Goal: Task Accomplishment & Management: Manage account settings

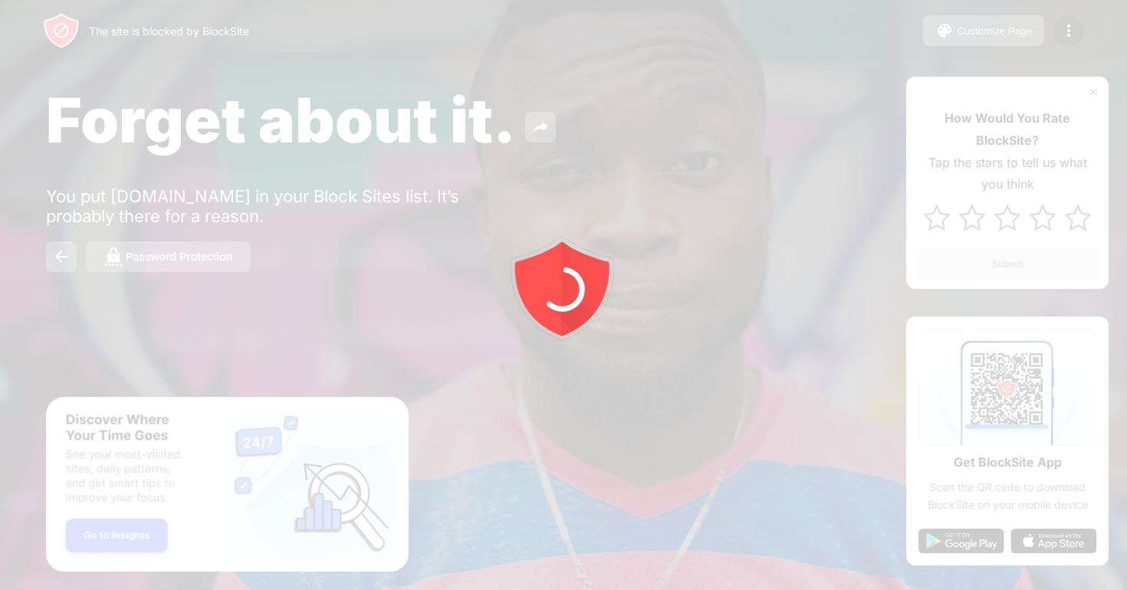
click at [1070, 34] on div at bounding box center [563, 295] width 1127 height 590
click at [1070, 34] on img at bounding box center [1068, 30] width 18 height 18
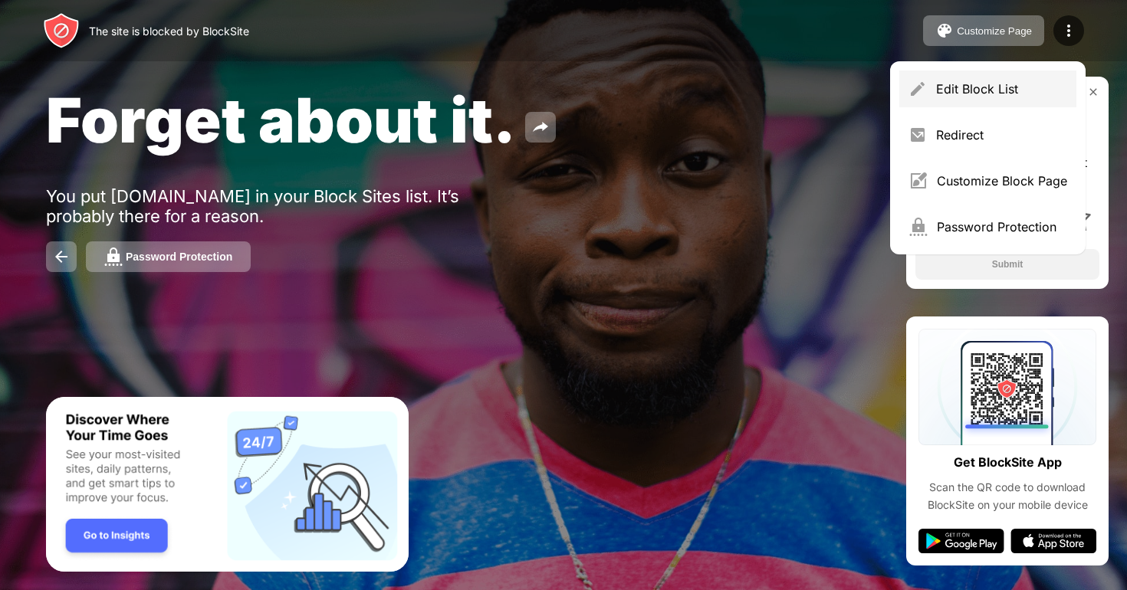
click at [940, 88] on div "Edit Block List" at bounding box center [1001, 88] width 131 height 15
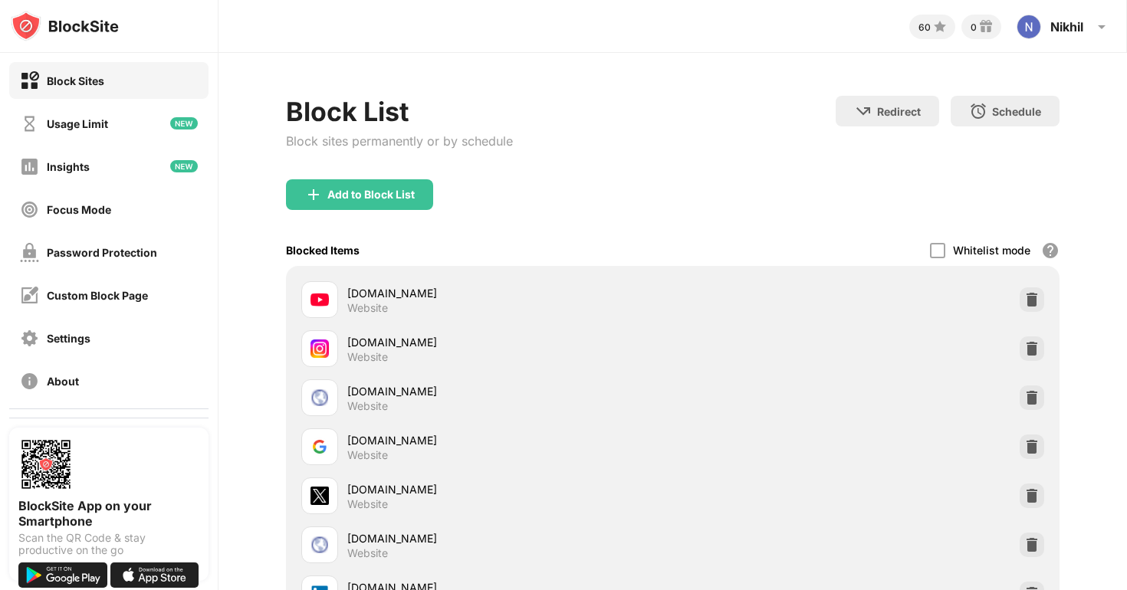
scroll to position [156, 0]
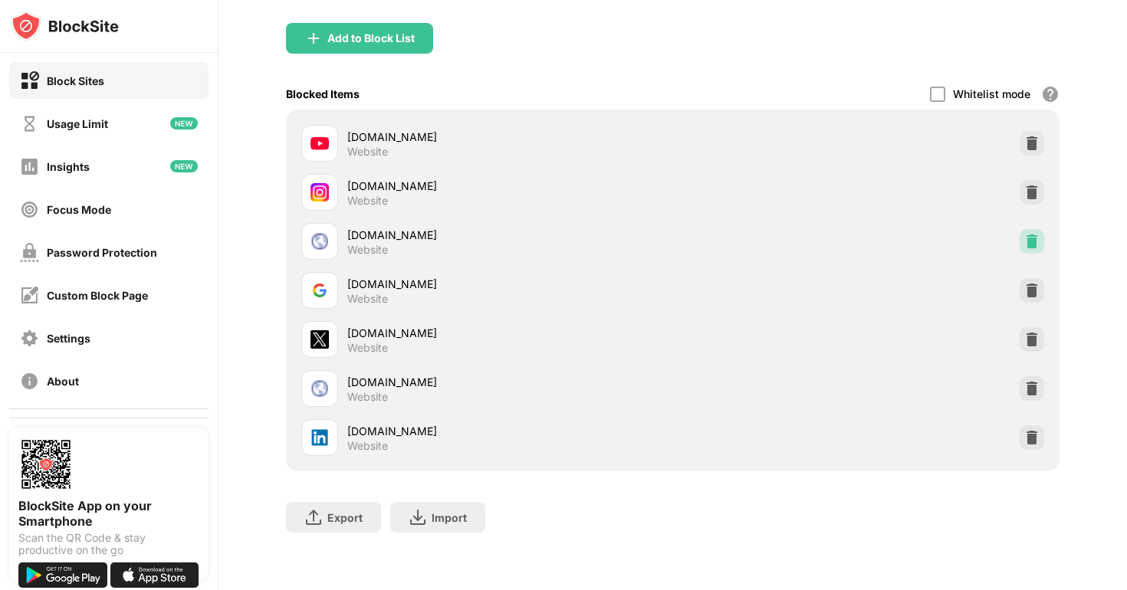
click at [1034, 242] on img at bounding box center [1031, 241] width 15 height 15
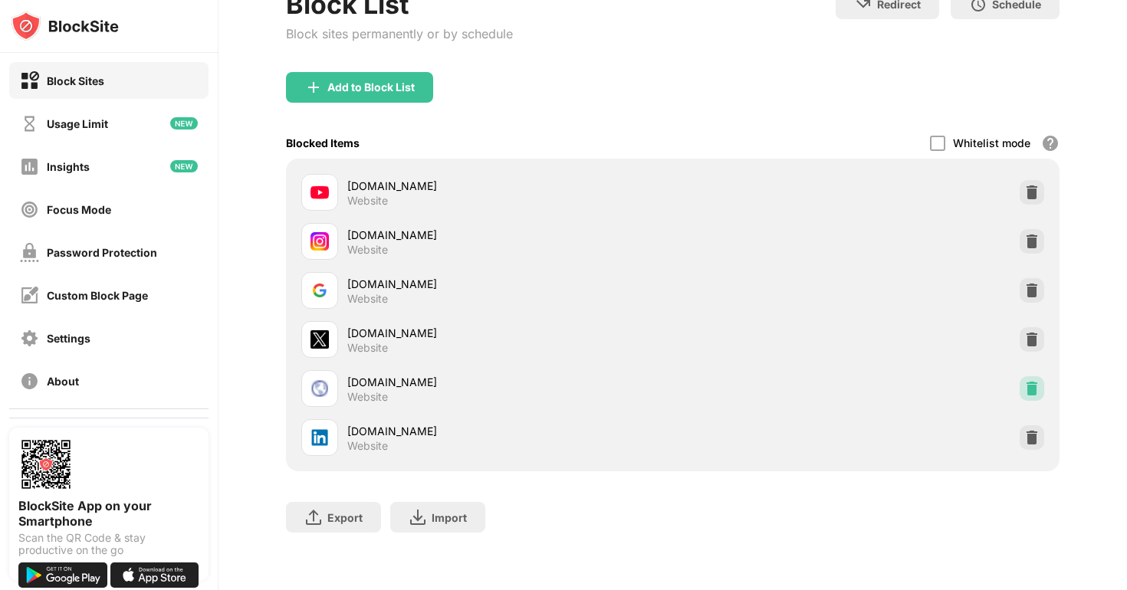
click at [1033, 389] on img at bounding box center [1031, 388] width 15 height 15
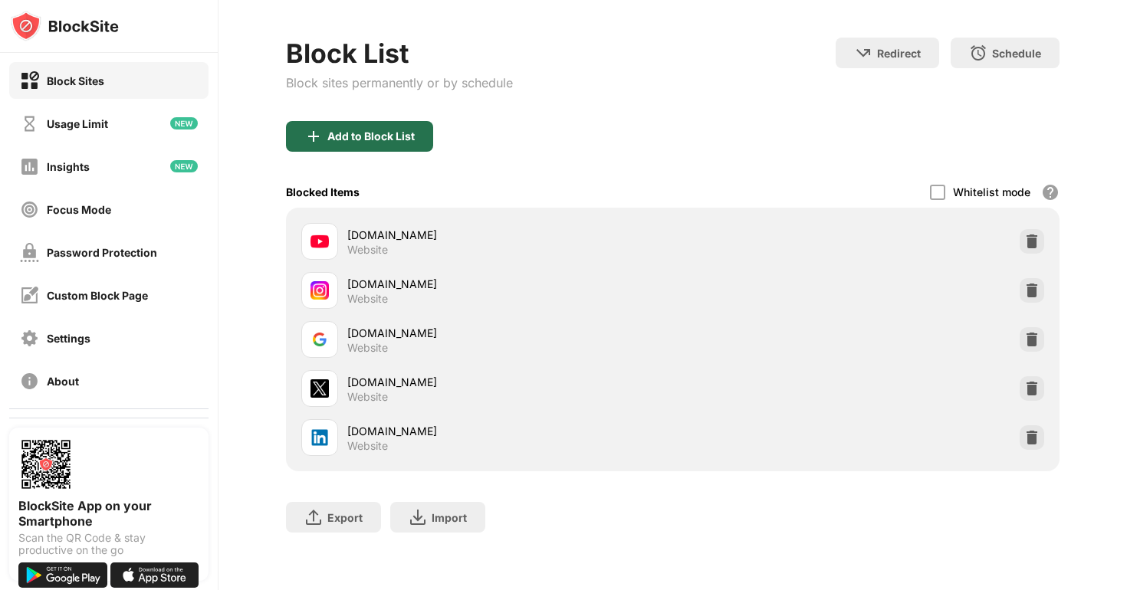
click at [376, 130] on div "Add to Block List" at bounding box center [370, 136] width 87 height 12
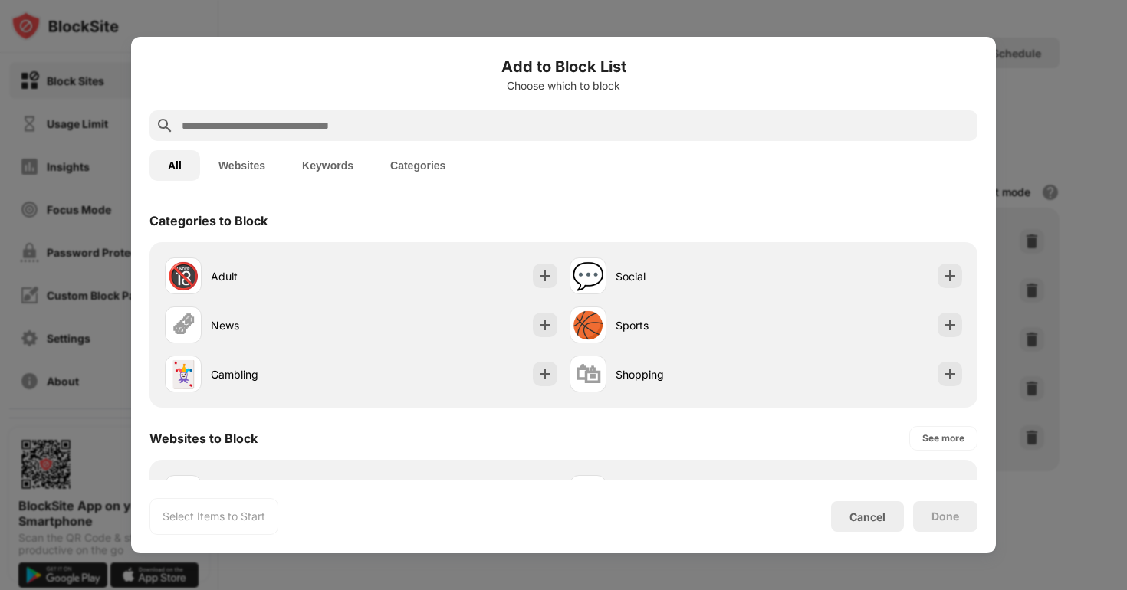
click at [327, 130] on input "text" at bounding box center [575, 126] width 791 height 18
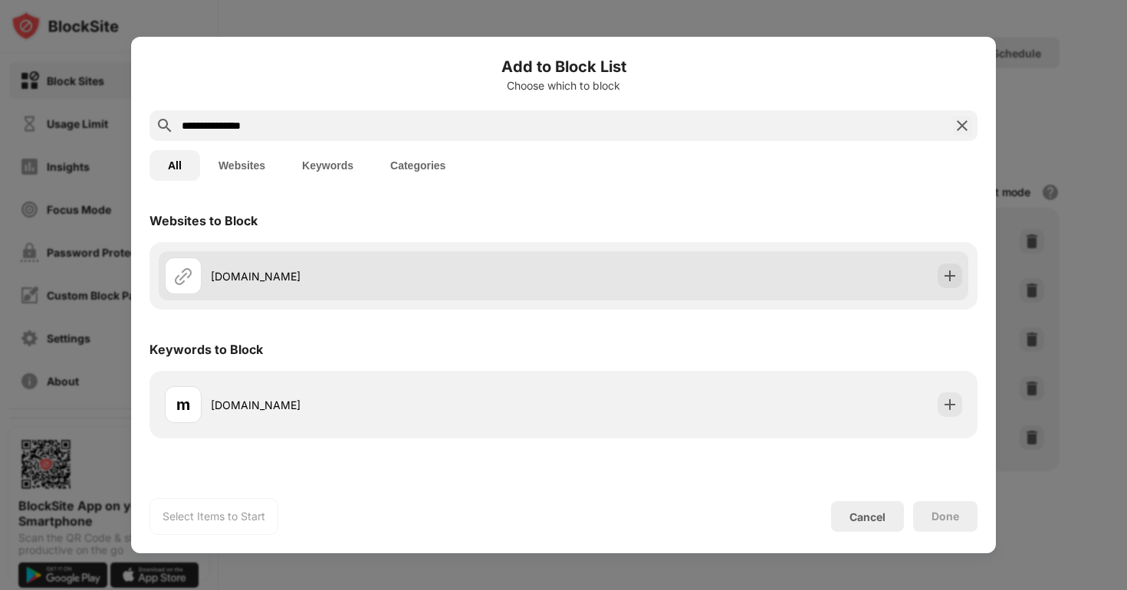
type input "**********"
click at [322, 273] on div "[DOMAIN_NAME]" at bounding box center [387, 276] width 353 height 16
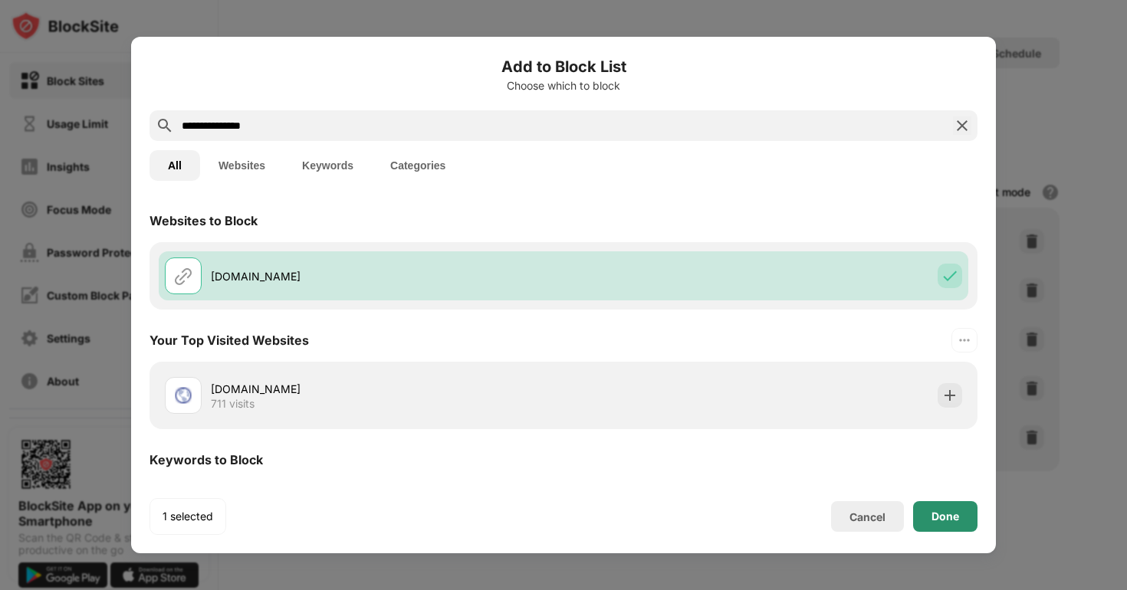
click at [925, 507] on div "Done" at bounding box center [945, 516] width 64 height 31
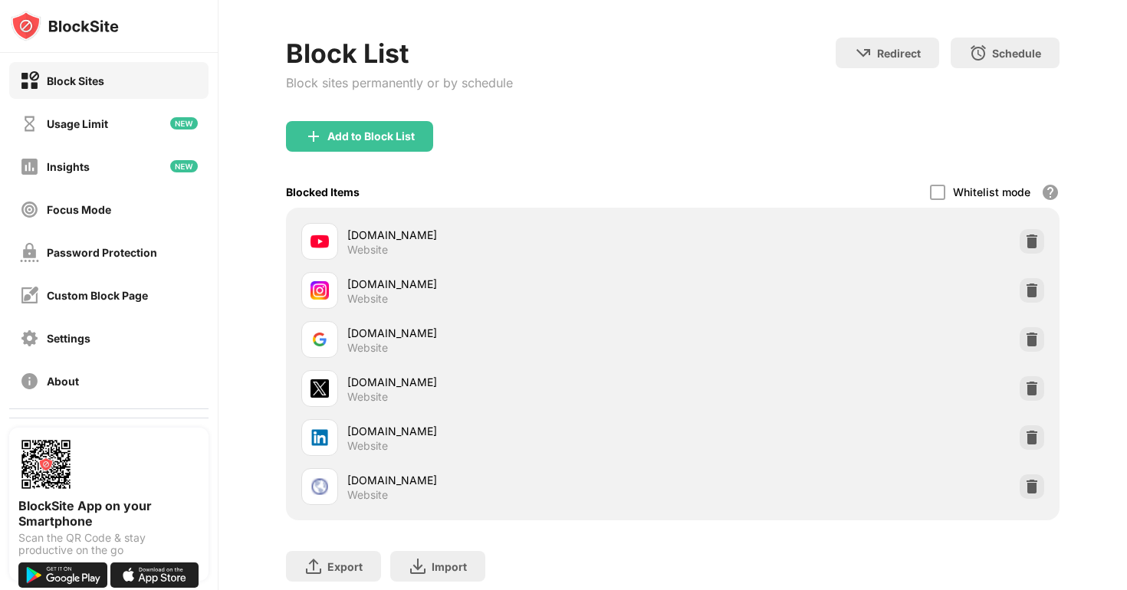
scroll to position [107, 0]
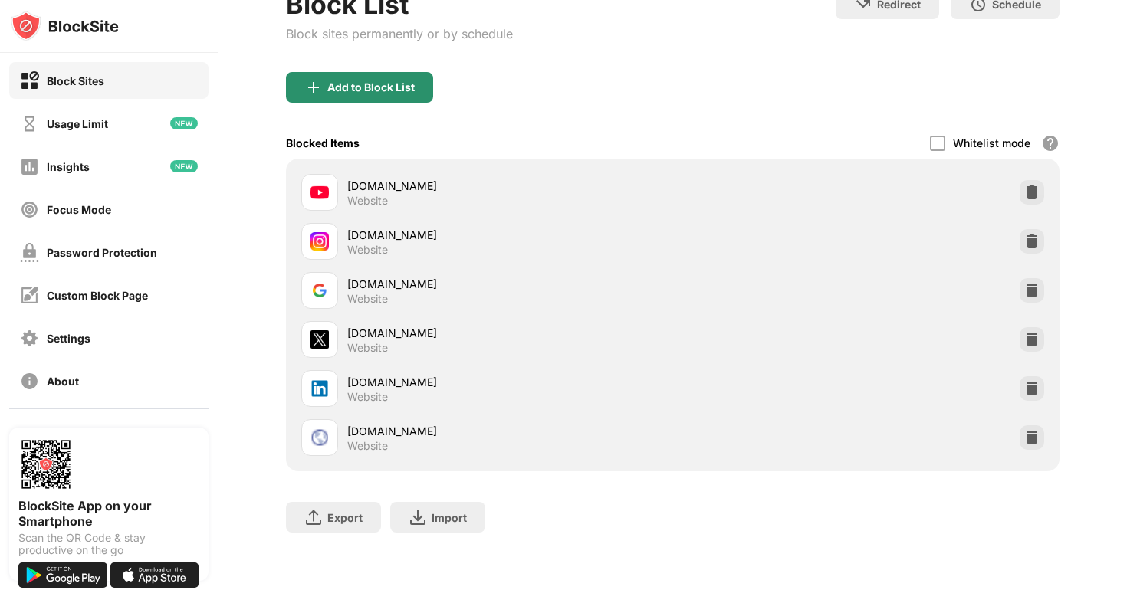
click at [381, 87] on div "Add to Block List" at bounding box center [370, 87] width 87 height 12
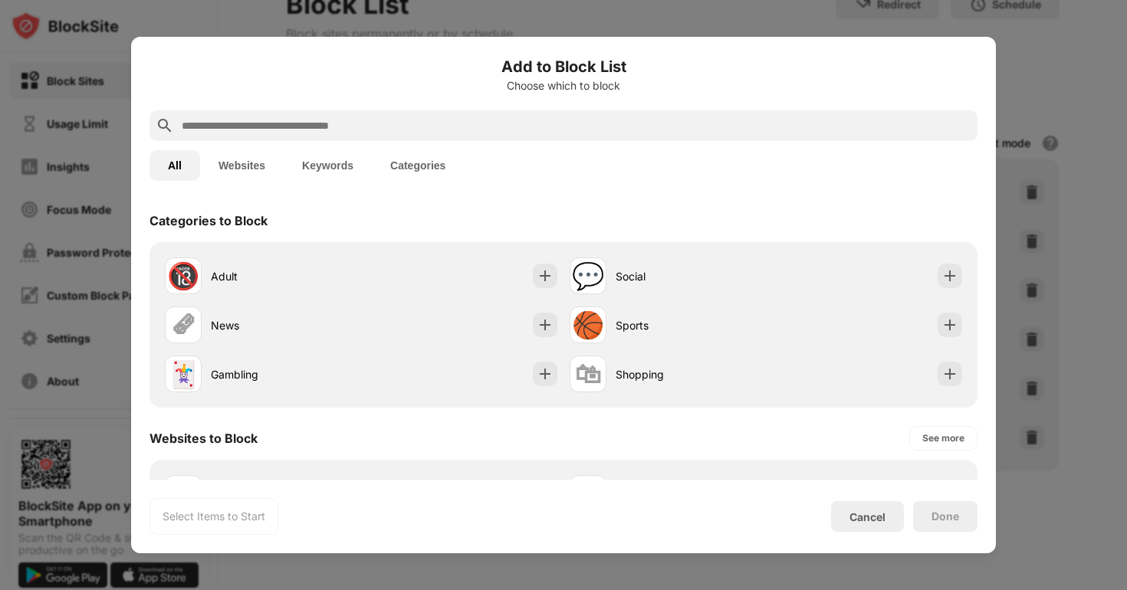
click at [304, 113] on div at bounding box center [563, 125] width 828 height 31
click at [264, 133] on input "text" at bounding box center [575, 126] width 791 height 18
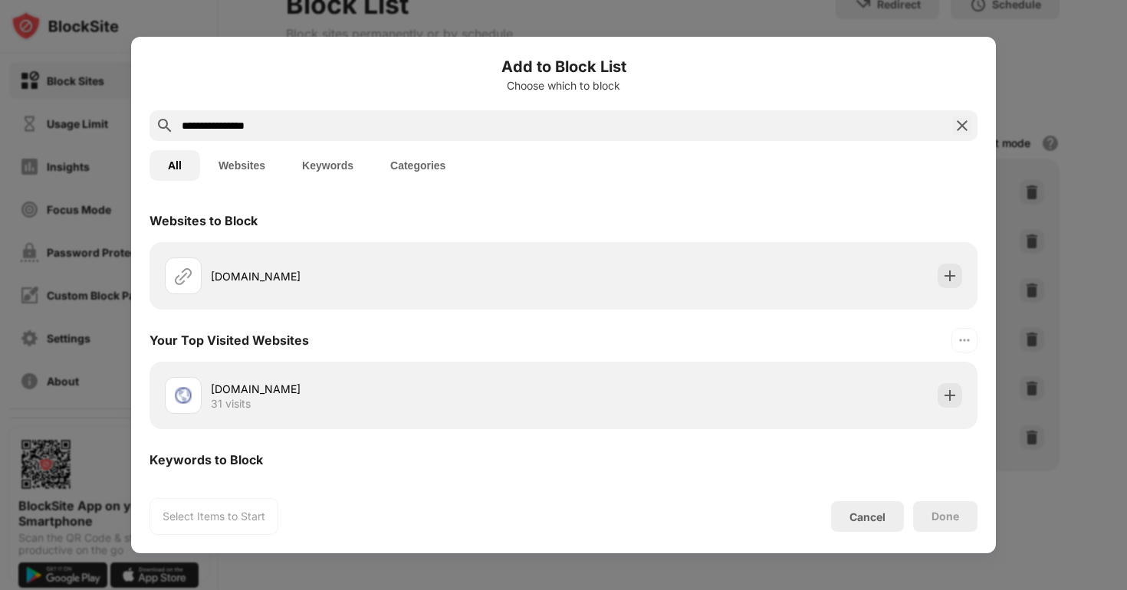
type input "**********"
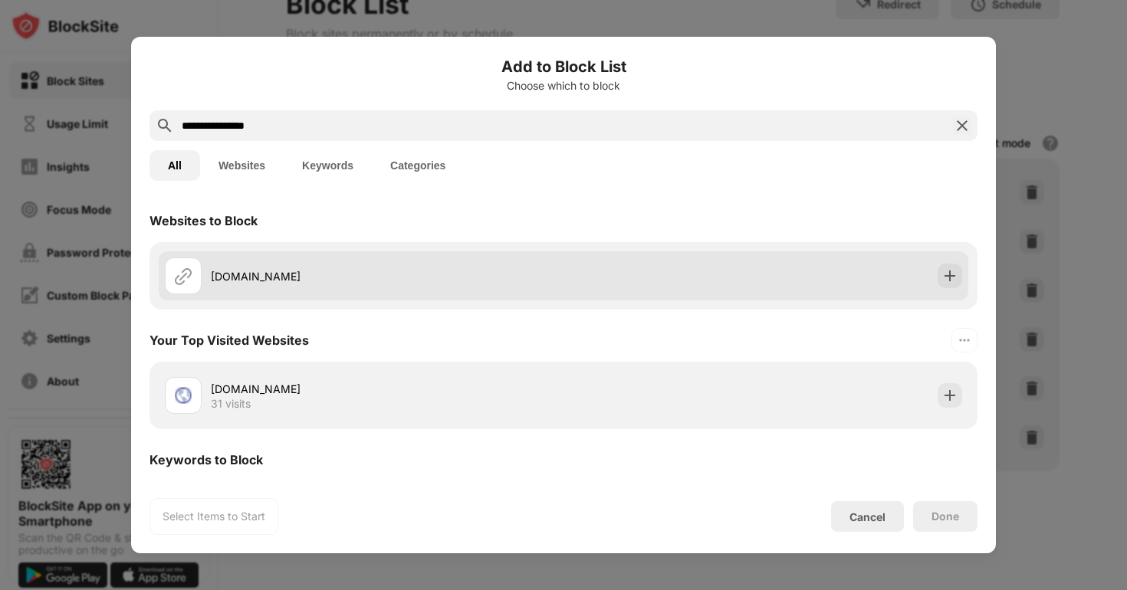
click at [293, 279] on div "[DOMAIN_NAME]" at bounding box center [387, 276] width 353 height 16
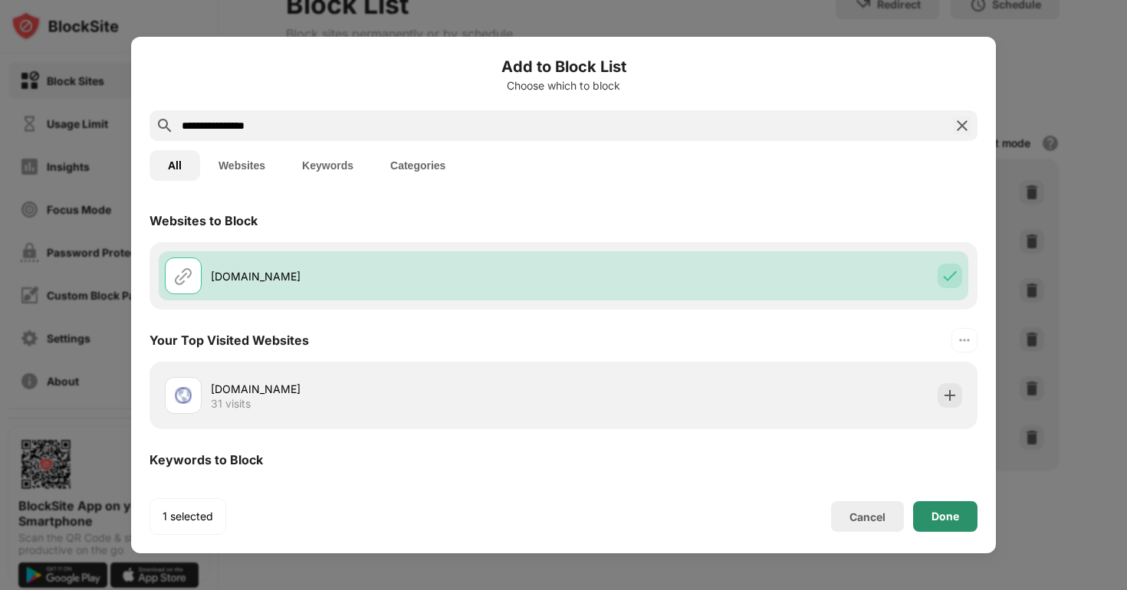
click at [936, 513] on div "Done" at bounding box center [945, 516] width 28 height 12
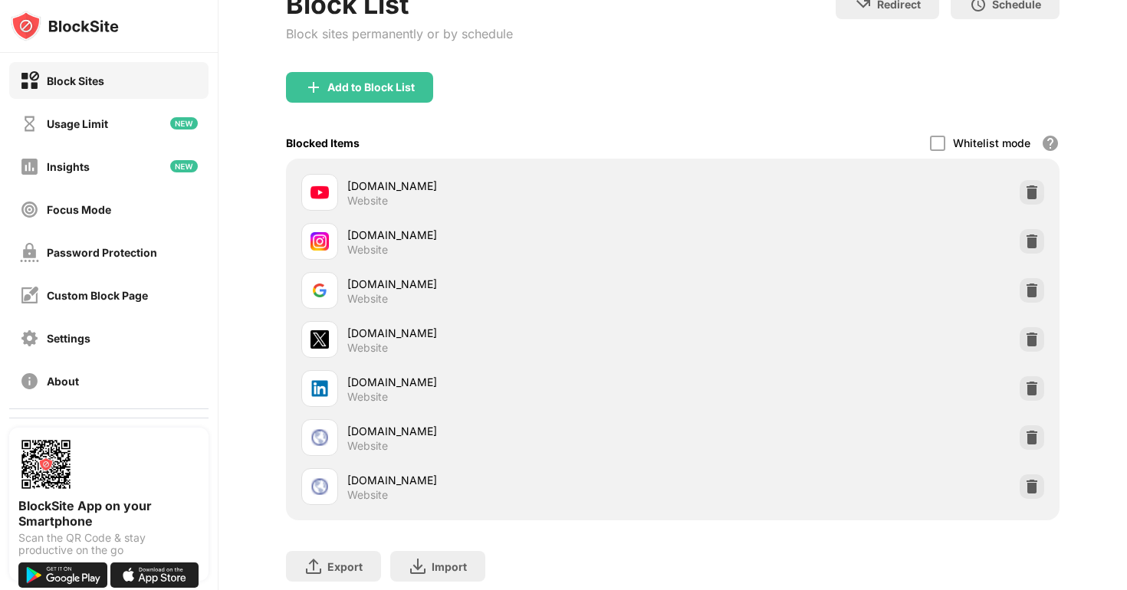
scroll to position [156, 0]
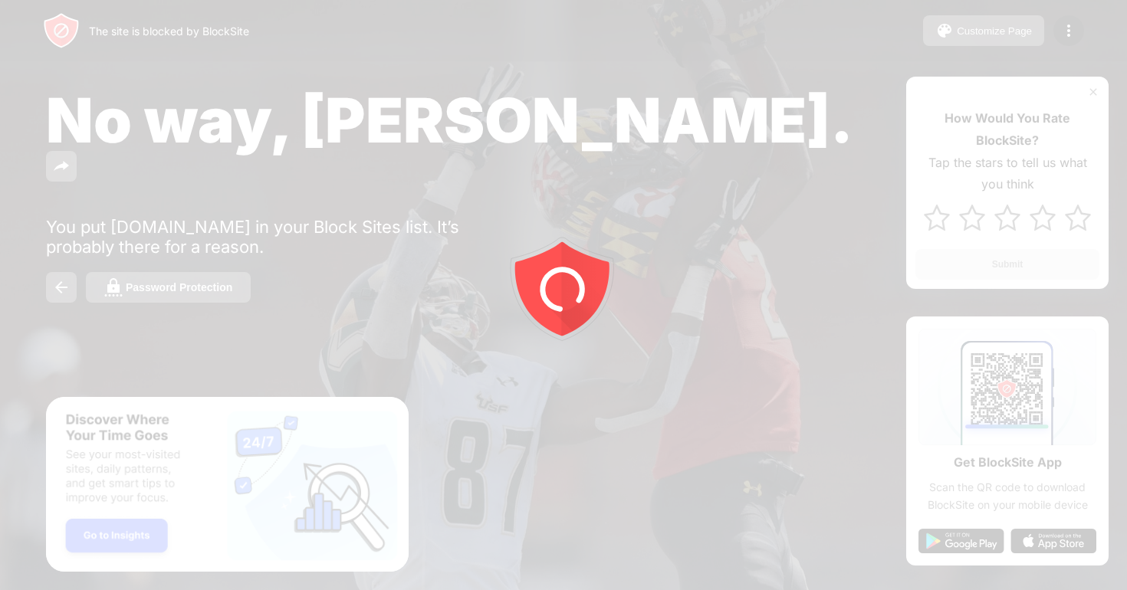
click at [1071, 33] on div at bounding box center [563, 295] width 1127 height 590
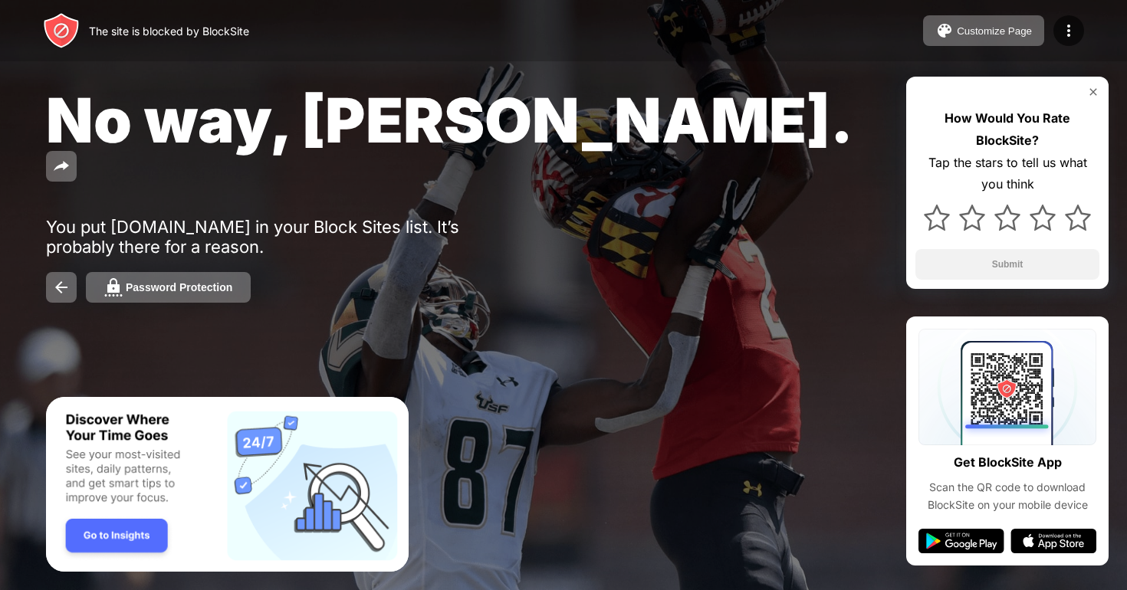
click at [1071, 33] on img at bounding box center [1068, 30] width 18 height 18
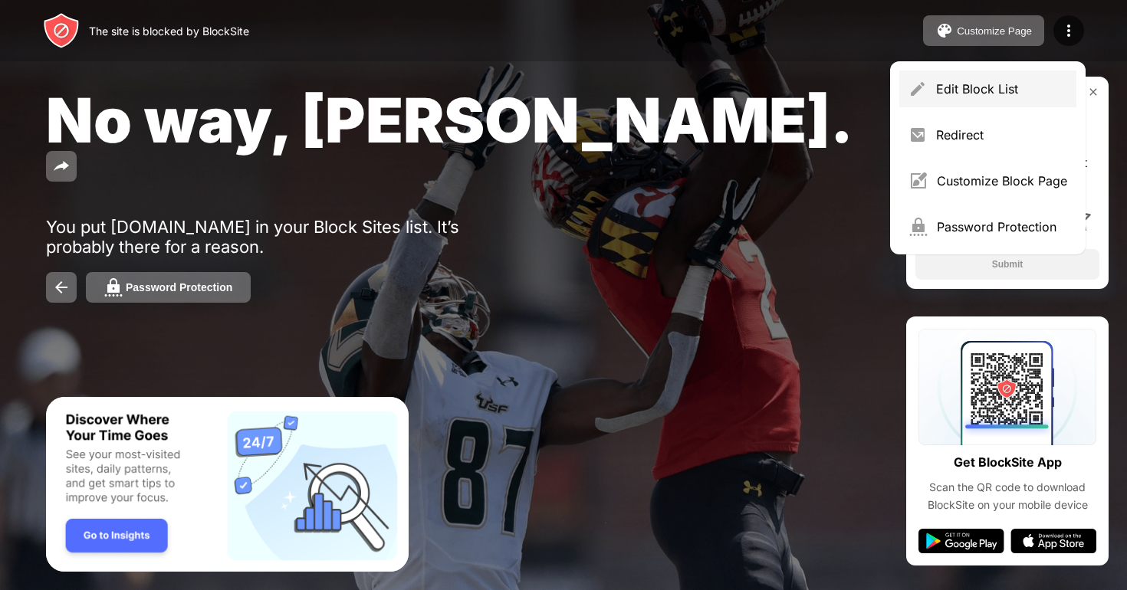
click at [988, 82] on div "Edit Block List" at bounding box center [1001, 88] width 131 height 15
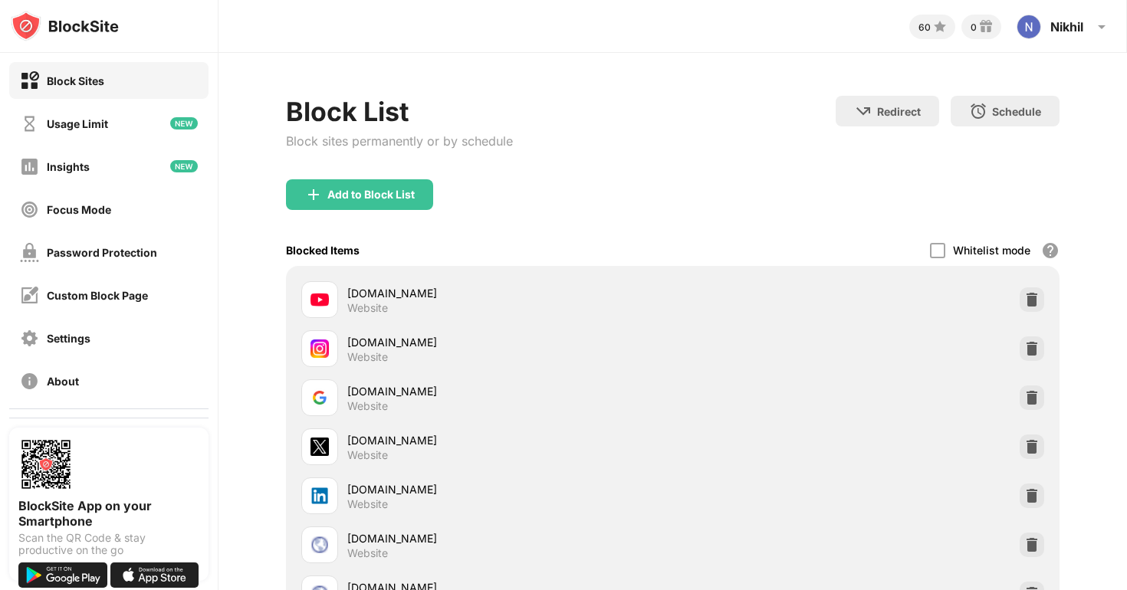
scroll to position [156, 0]
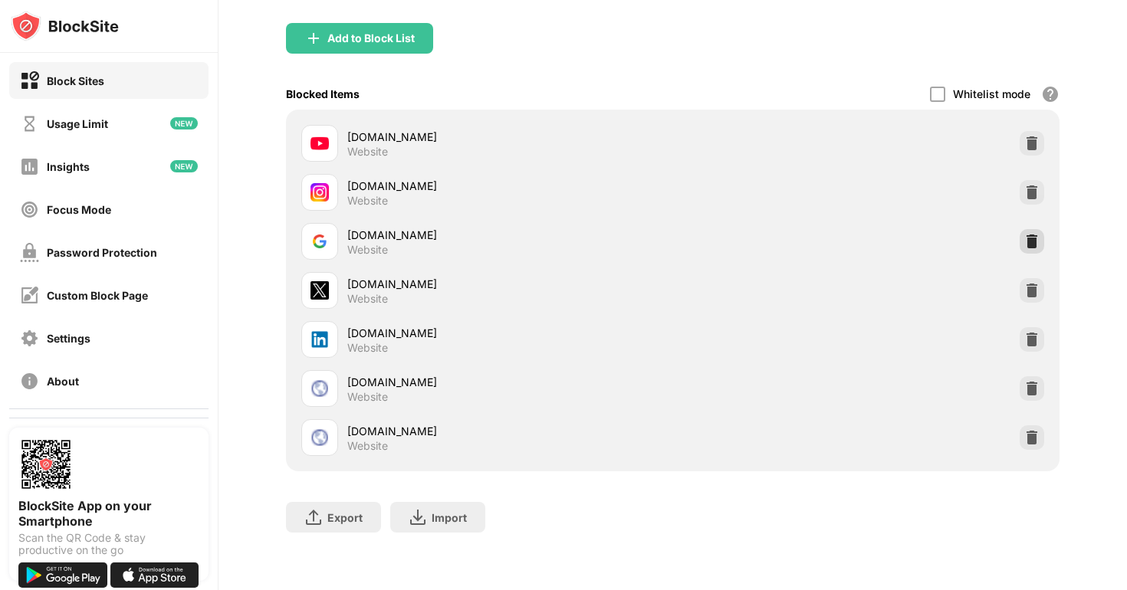
click at [1030, 241] on img at bounding box center [1031, 241] width 15 height 15
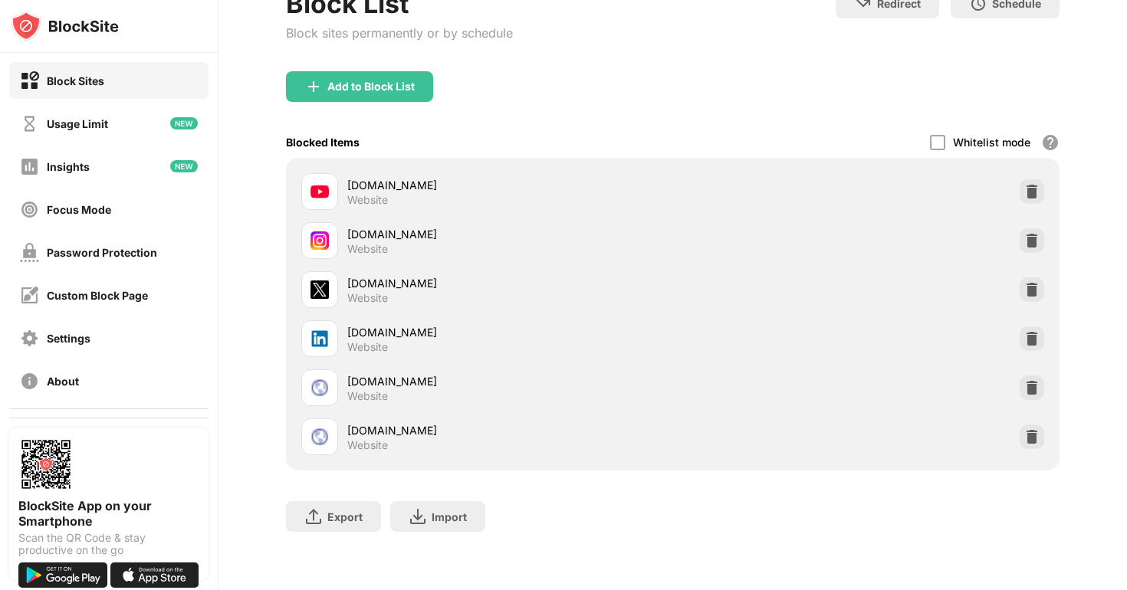
scroll to position [107, 0]
click at [369, 97] on div "Add to Block List" at bounding box center [359, 87] width 147 height 31
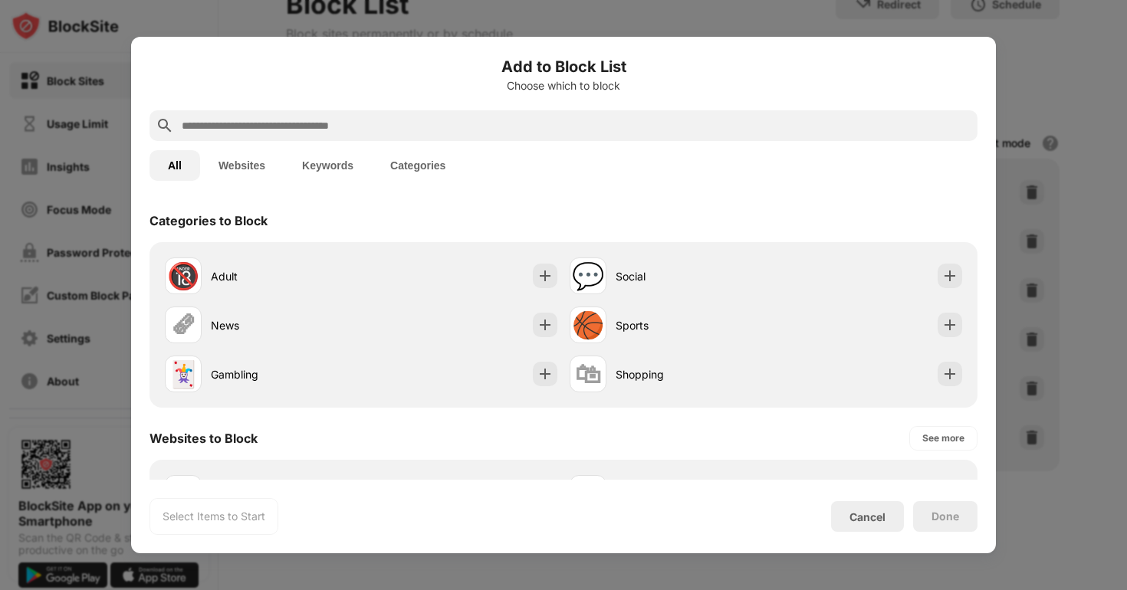
click at [282, 117] on input "text" at bounding box center [575, 126] width 791 height 18
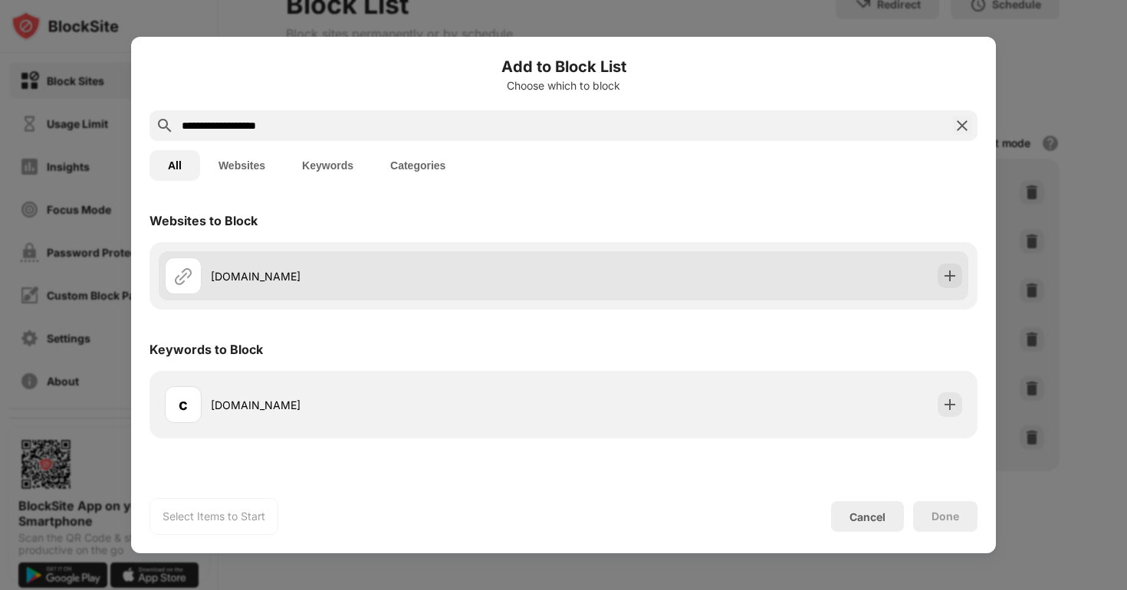
type input "**********"
click at [267, 272] on div "[DOMAIN_NAME]" at bounding box center [387, 276] width 353 height 16
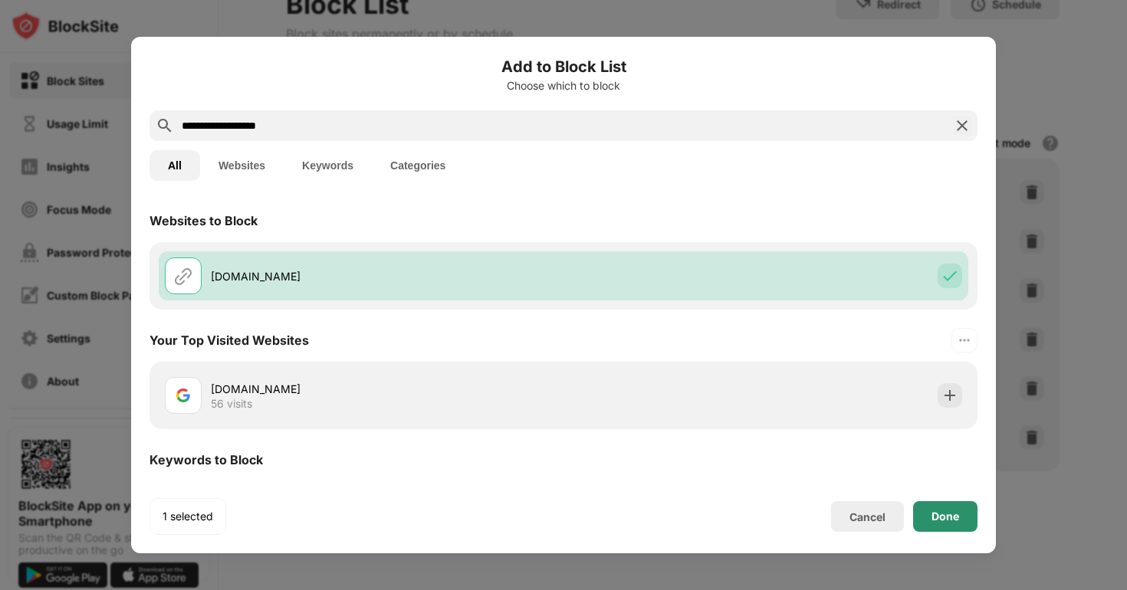
click at [960, 517] on div "Done" at bounding box center [945, 516] width 64 height 31
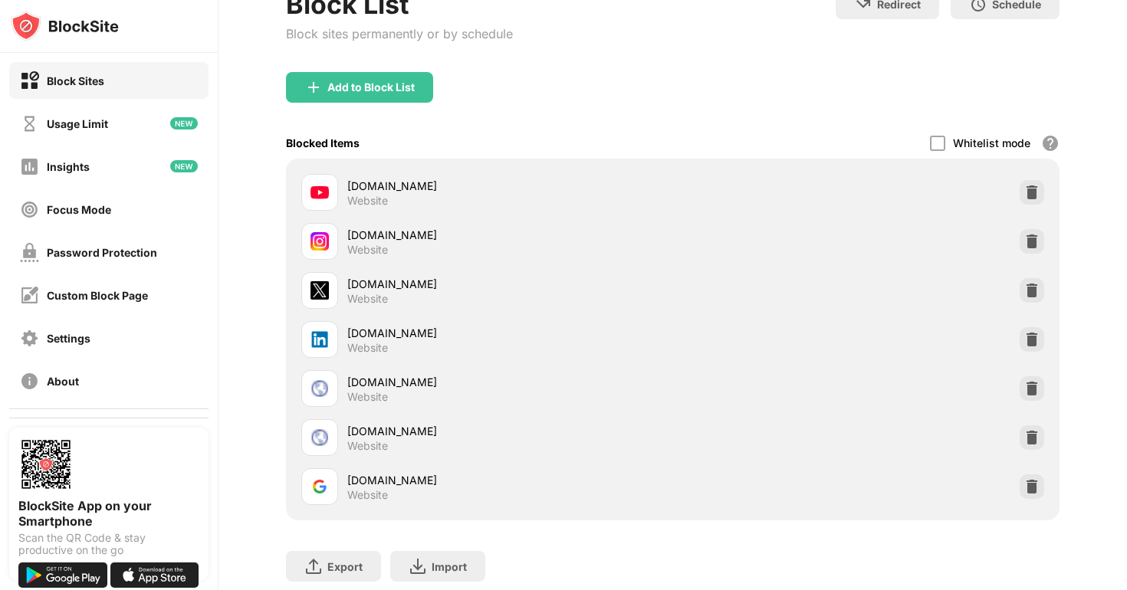
scroll to position [156, 0]
